Goal: Navigation & Orientation: Find specific page/section

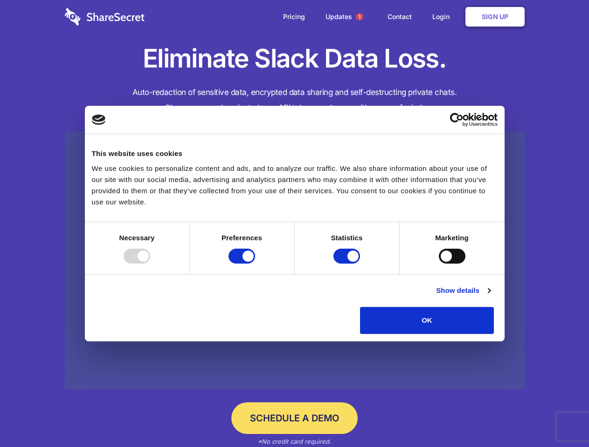
click at [150, 264] on div at bounding box center [137, 256] width 27 height 15
click at [255, 264] on input "Preferences" at bounding box center [241, 256] width 27 height 15
checkbox input "false"
click at [348, 264] on input "Statistics" at bounding box center [346, 256] width 27 height 15
checkbox input "false"
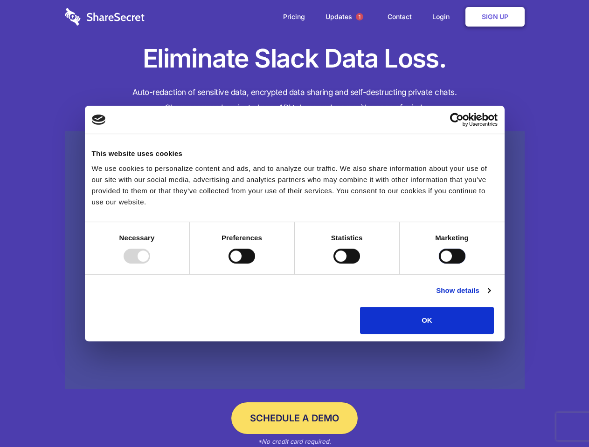
click at [439, 264] on input "Marketing" at bounding box center [452, 256] width 27 height 15
checkbox input "true"
click at [490, 296] on link "Show details" at bounding box center [463, 290] width 54 height 11
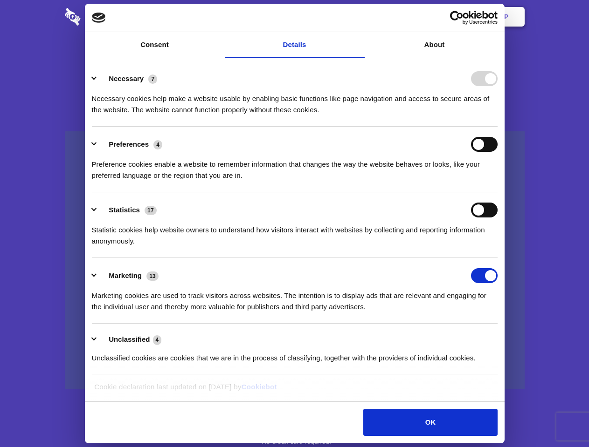
click at [497, 127] on li "Necessary 7 Necessary cookies help make a website usable by enabling basic func…" at bounding box center [295, 94] width 406 height 66
click at [359, 17] on span "1" at bounding box center [359, 16] width 7 height 7
